Goal: Task Accomplishment & Management: Manage account settings

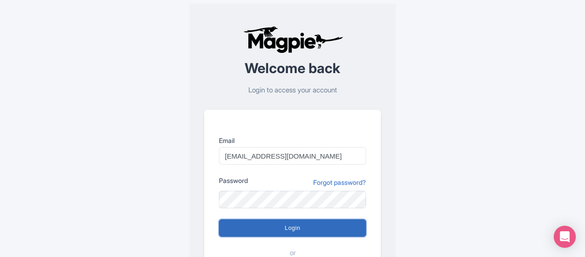
click at [271, 229] on input "Login" at bounding box center [292, 228] width 147 height 17
type input "Logging in..."
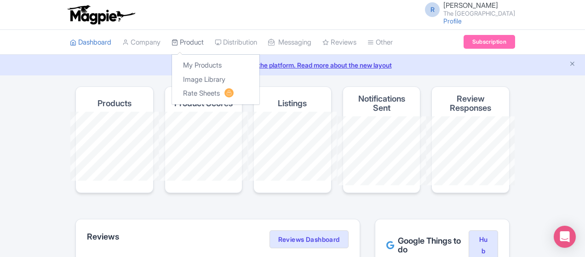
click at [172, 45] on link "Product" at bounding box center [188, 42] width 32 height 25
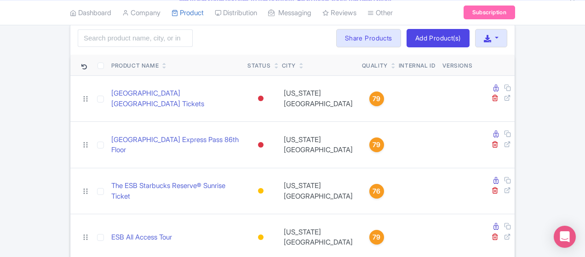
scroll to position [63, 0]
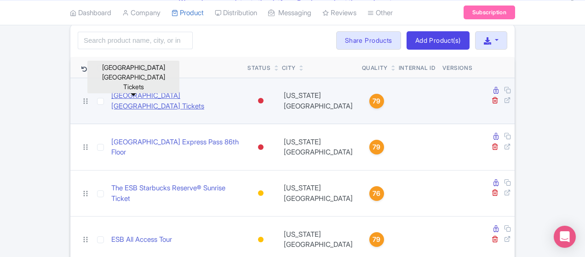
click at [193, 93] on link "[GEOGRAPHIC_DATA] [GEOGRAPHIC_DATA] Tickets" at bounding box center [175, 101] width 129 height 21
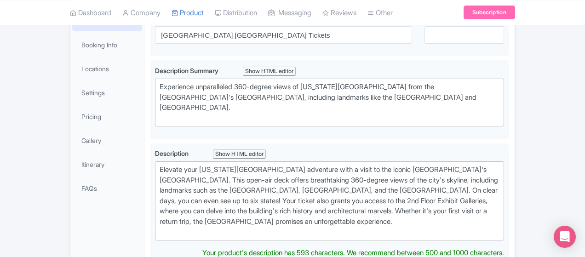
scroll to position [130, 0]
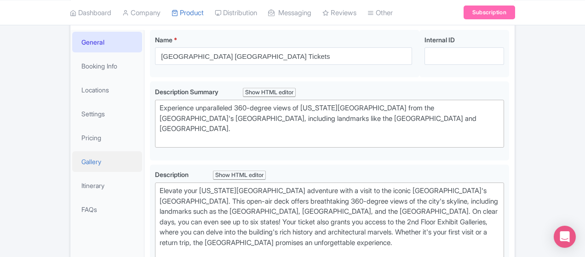
click at [72, 165] on link "Gallery" at bounding box center [107, 161] width 70 height 21
